Goal: Complete application form

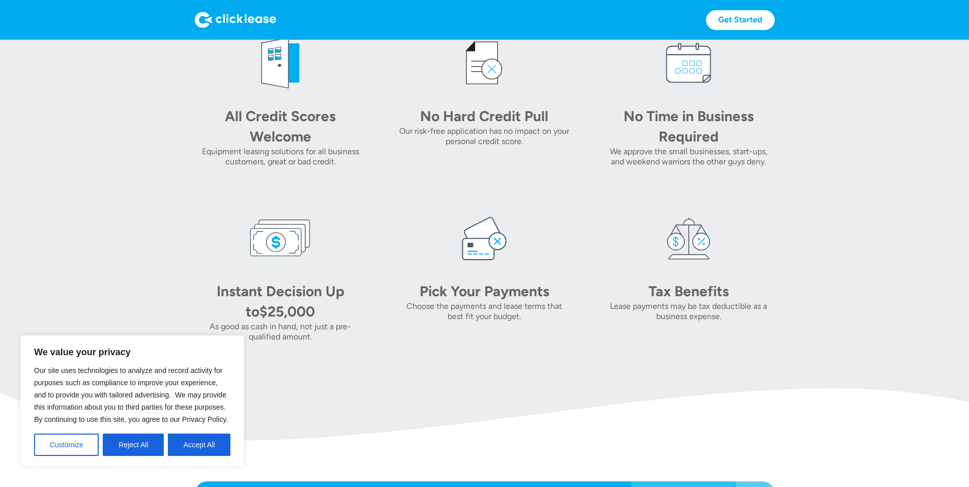
scroll to position [458, 0]
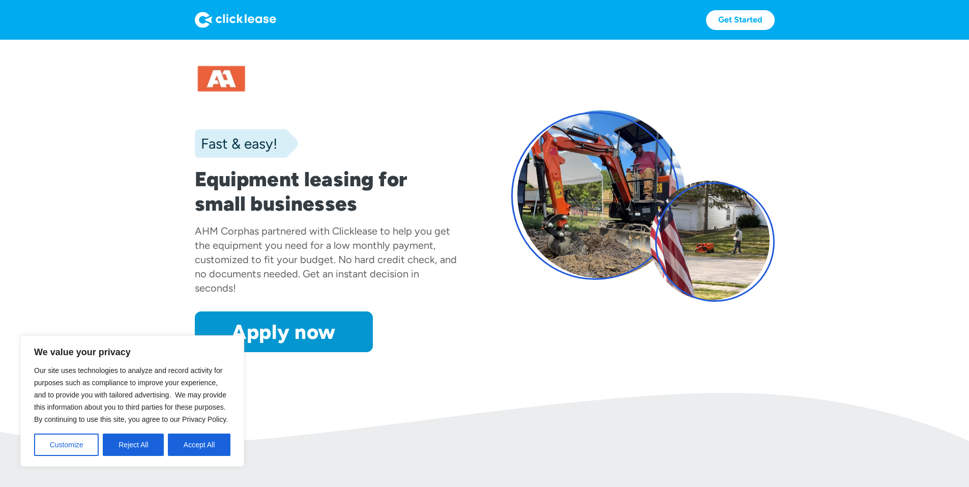
click at [133, 446] on button "Reject All" at bounding box center [133, 444] width 61 height 22
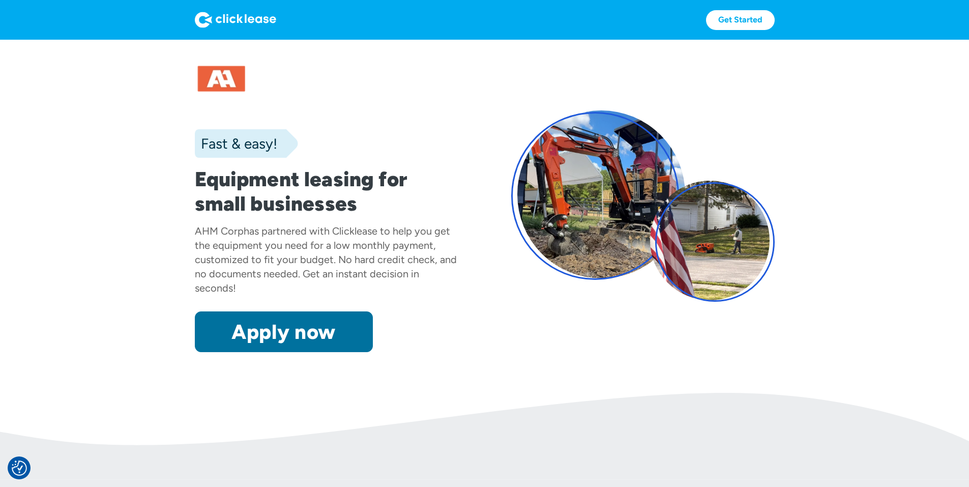
click at [229, 352] on link "Apply now" at bounding box center [284, 331] width 178 height 41
